Goal: Information Seeking & Learning: Learn about a topic

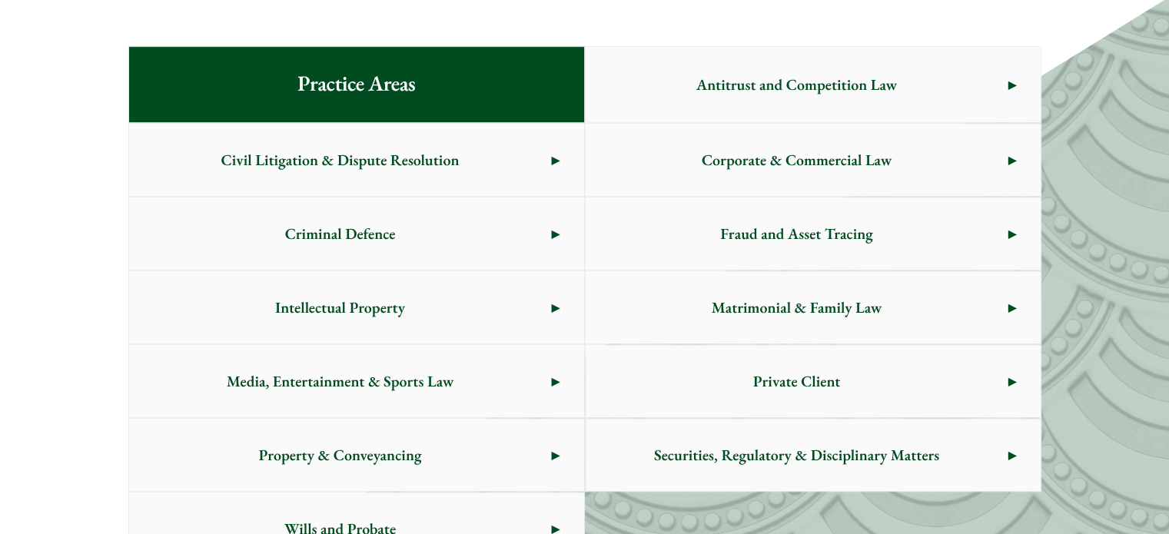
scroll to position [845, 0]
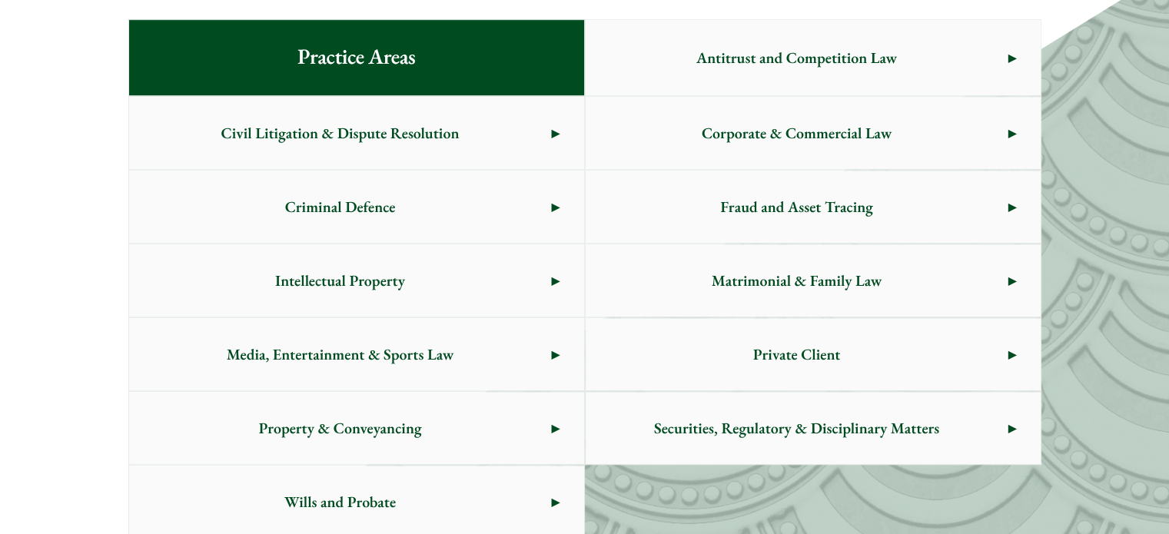
click at [977, 144] on span "Corporate & Commercial Law" at bounding box center [797, 133] width 423 height 72
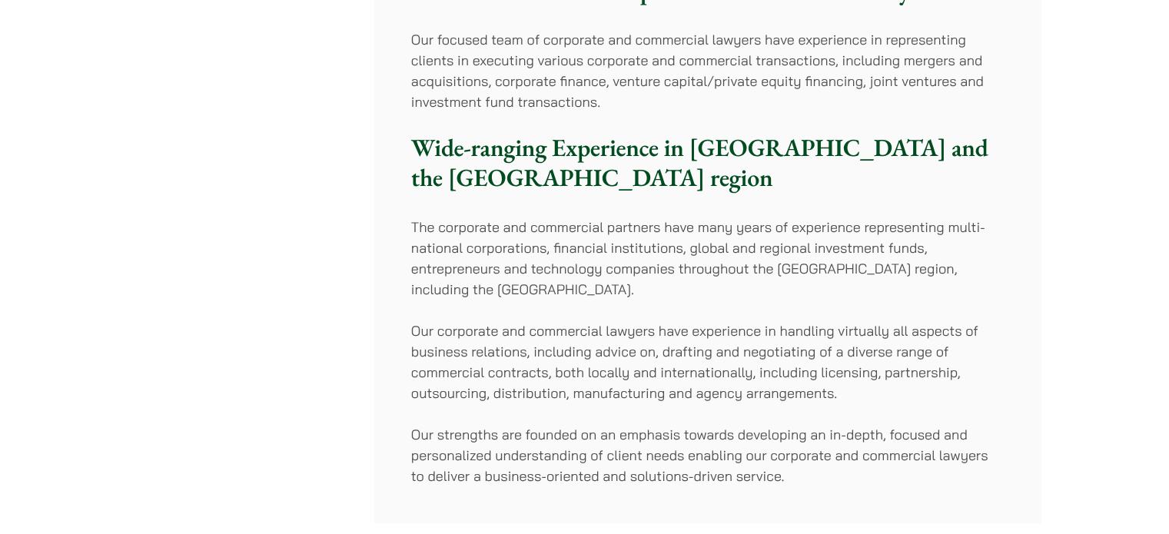
scroll to position [307, 0]
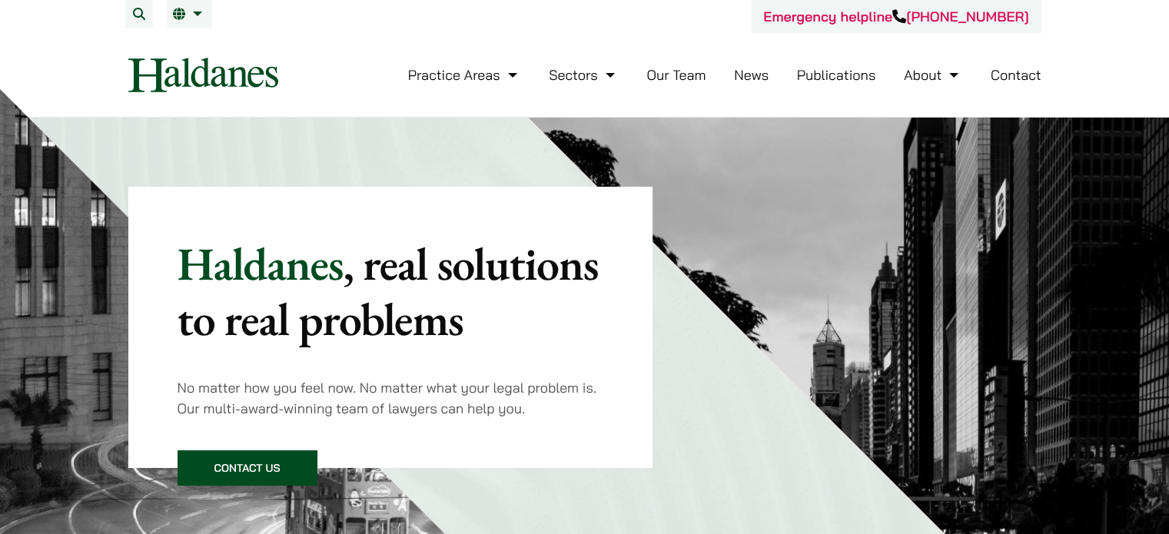
click at [682, 76] on link "Our Team" at bounding box center [675, 75] width 59 height 18
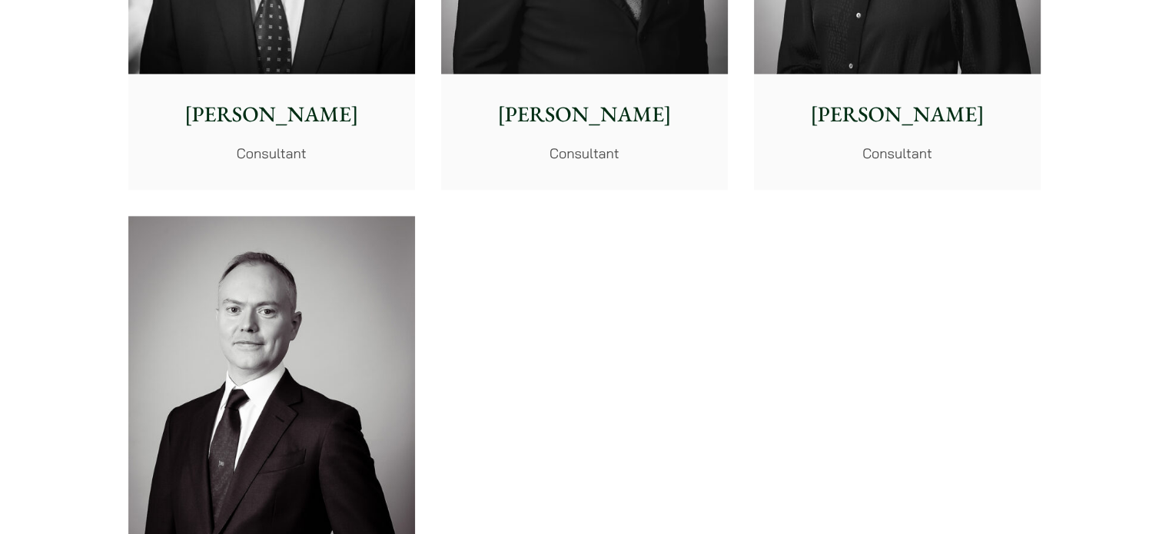
scroll to position [8300, 0]
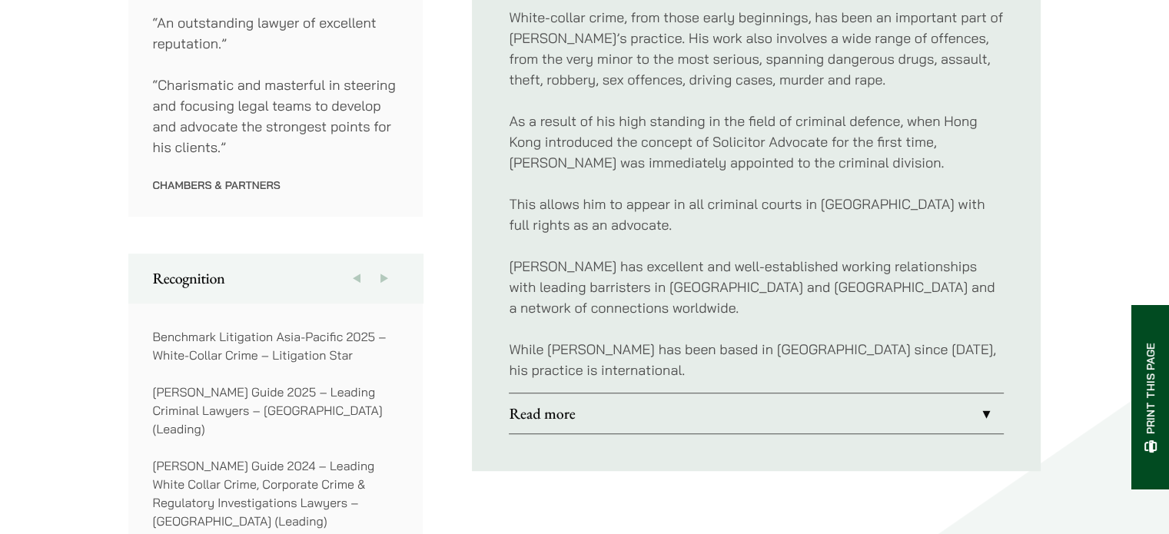
scroll to position [922, 0]
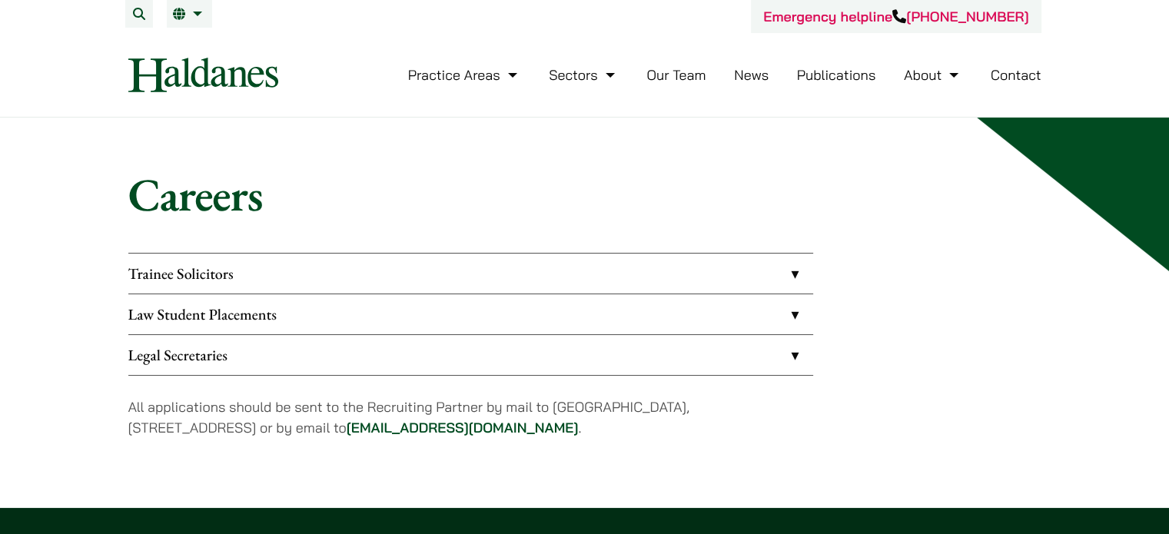
click at [250, 318] on link "Law Student Placements" at bounding box center [470, 314] width 685 height 40
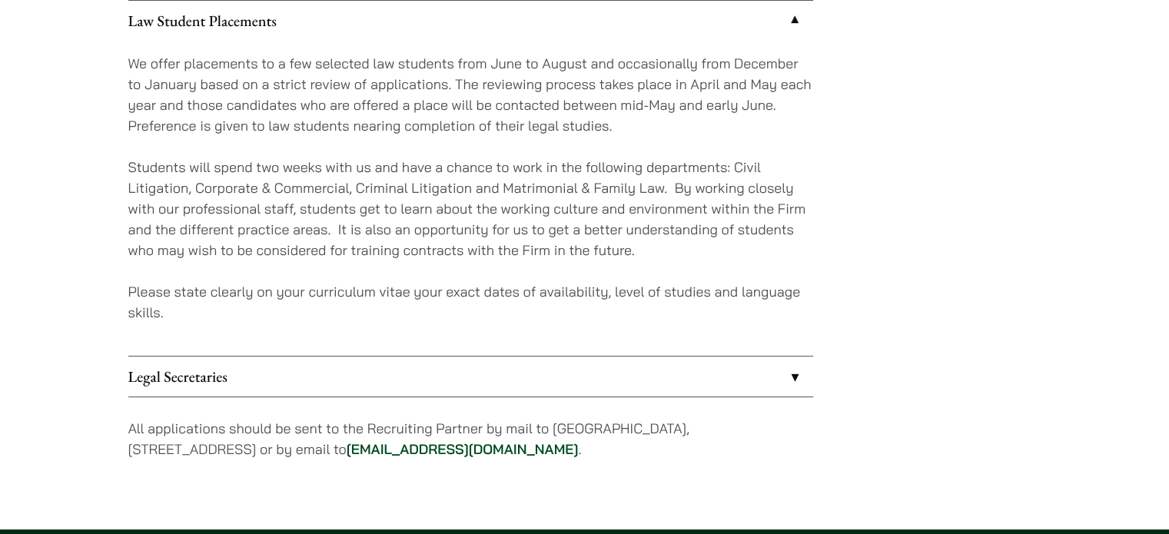
scroll to position [307, 0]
